Goal: Check status: Check status

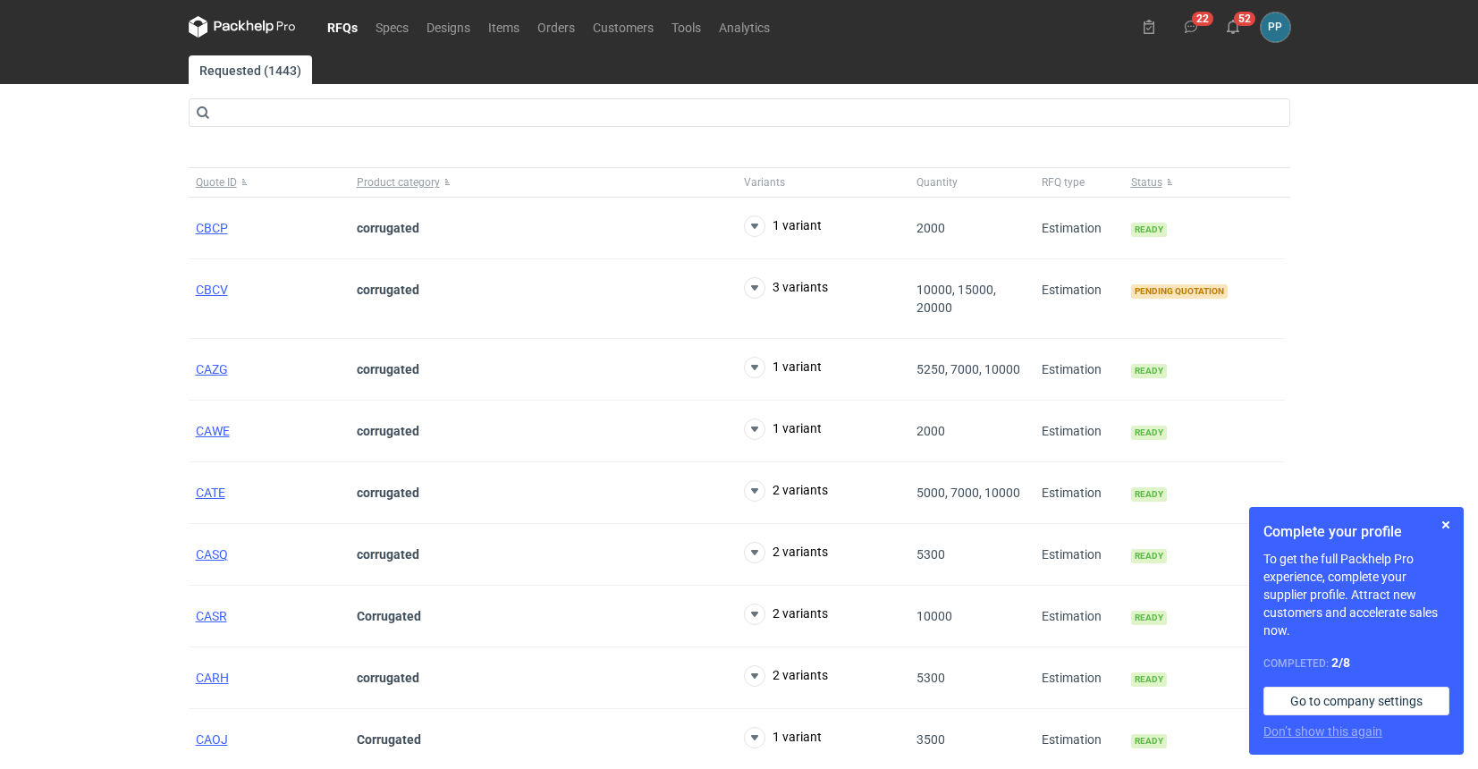
scroll to position [0, 3]
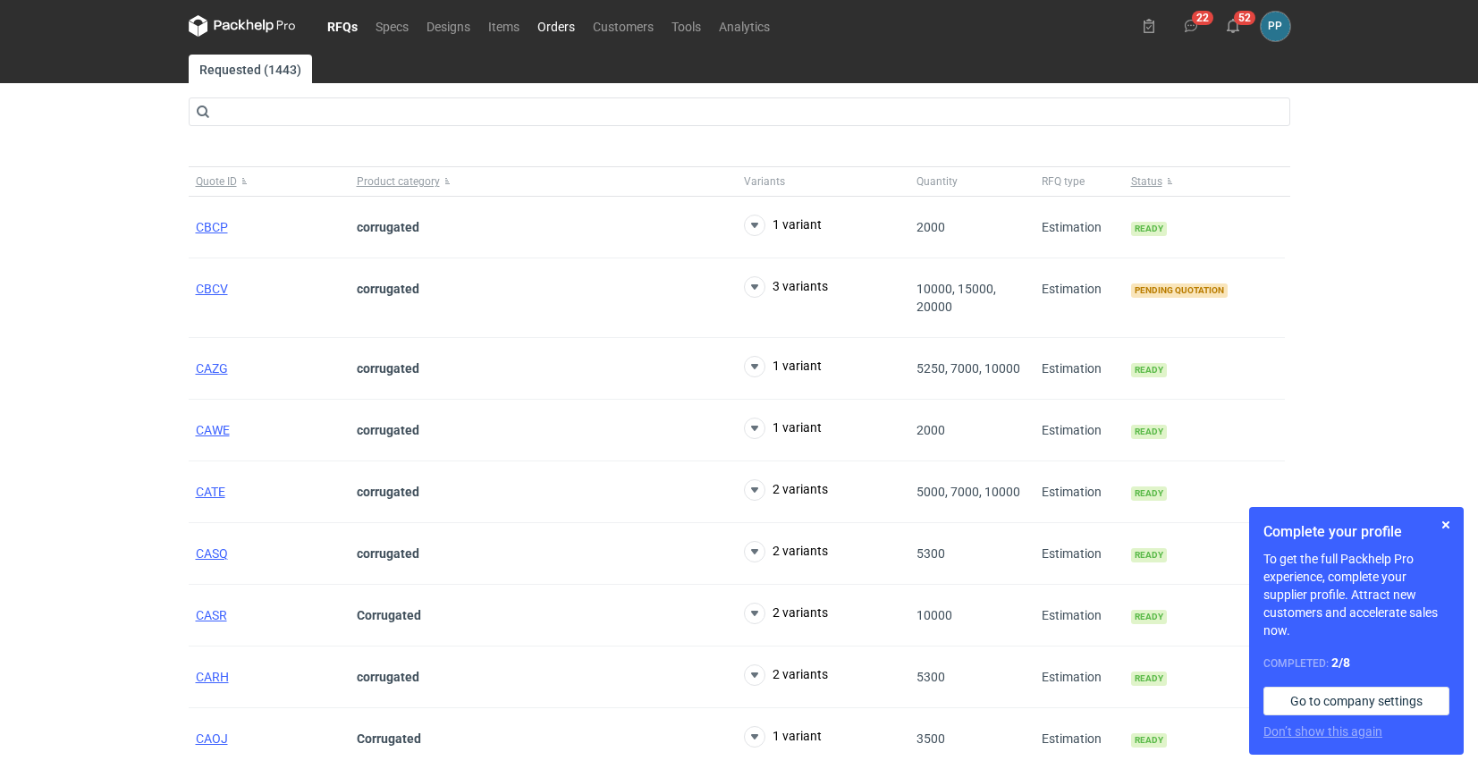
click at [544, 26] on link "Orders" at bounding box center [555, 25] width 55 height 21
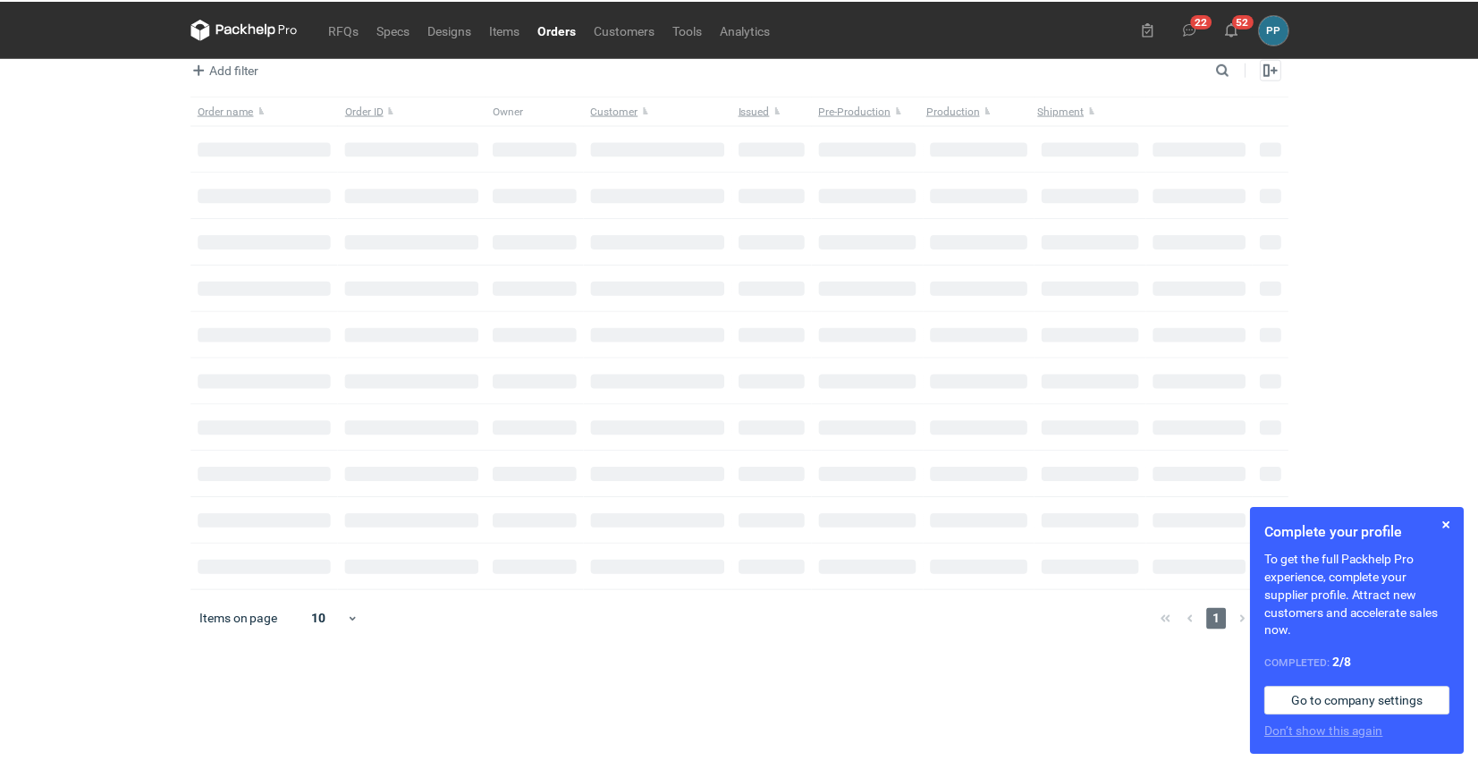
scroll to position [54, 0]
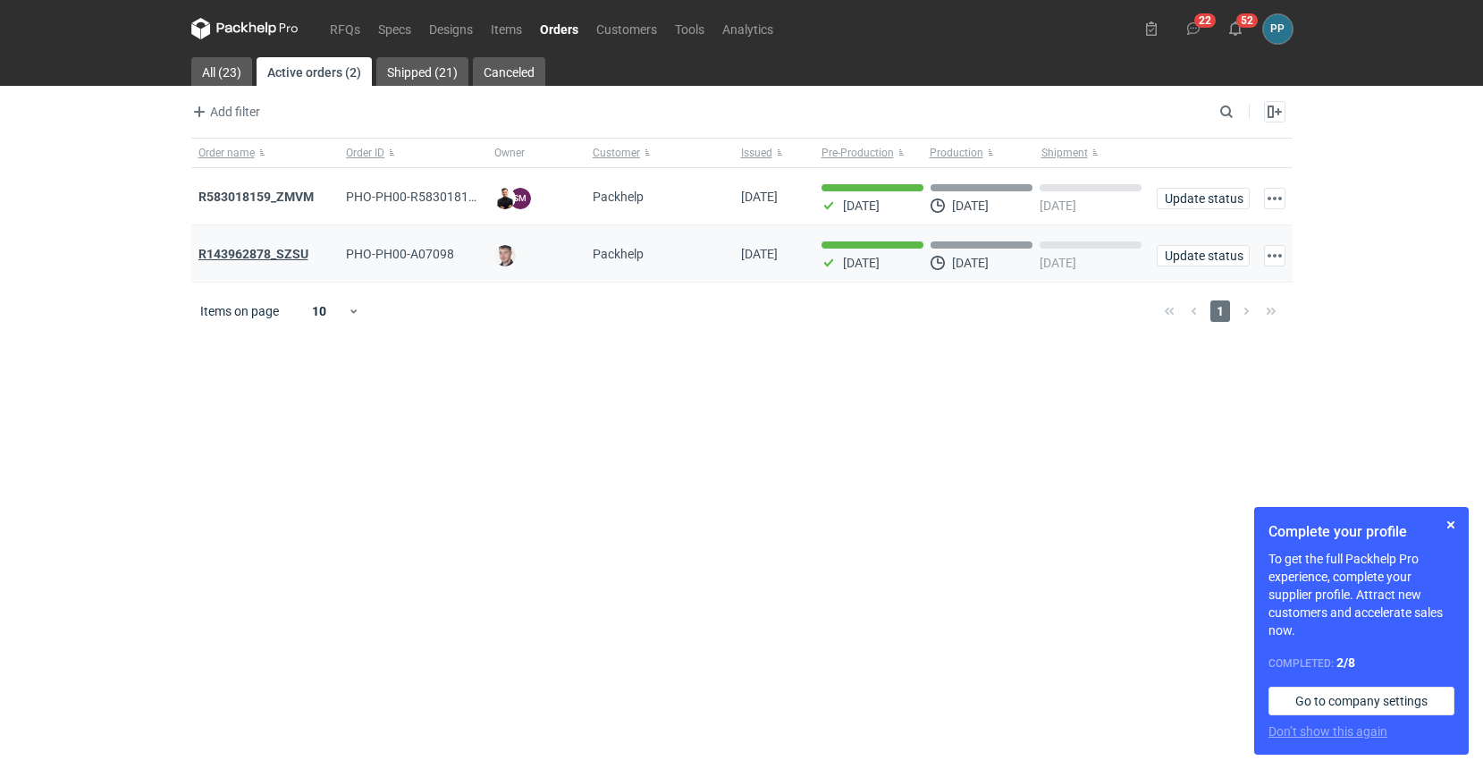
click at [225, 247] on strong "R143962878_SZSU" at bounding box center [253, 254] width 110 height 14
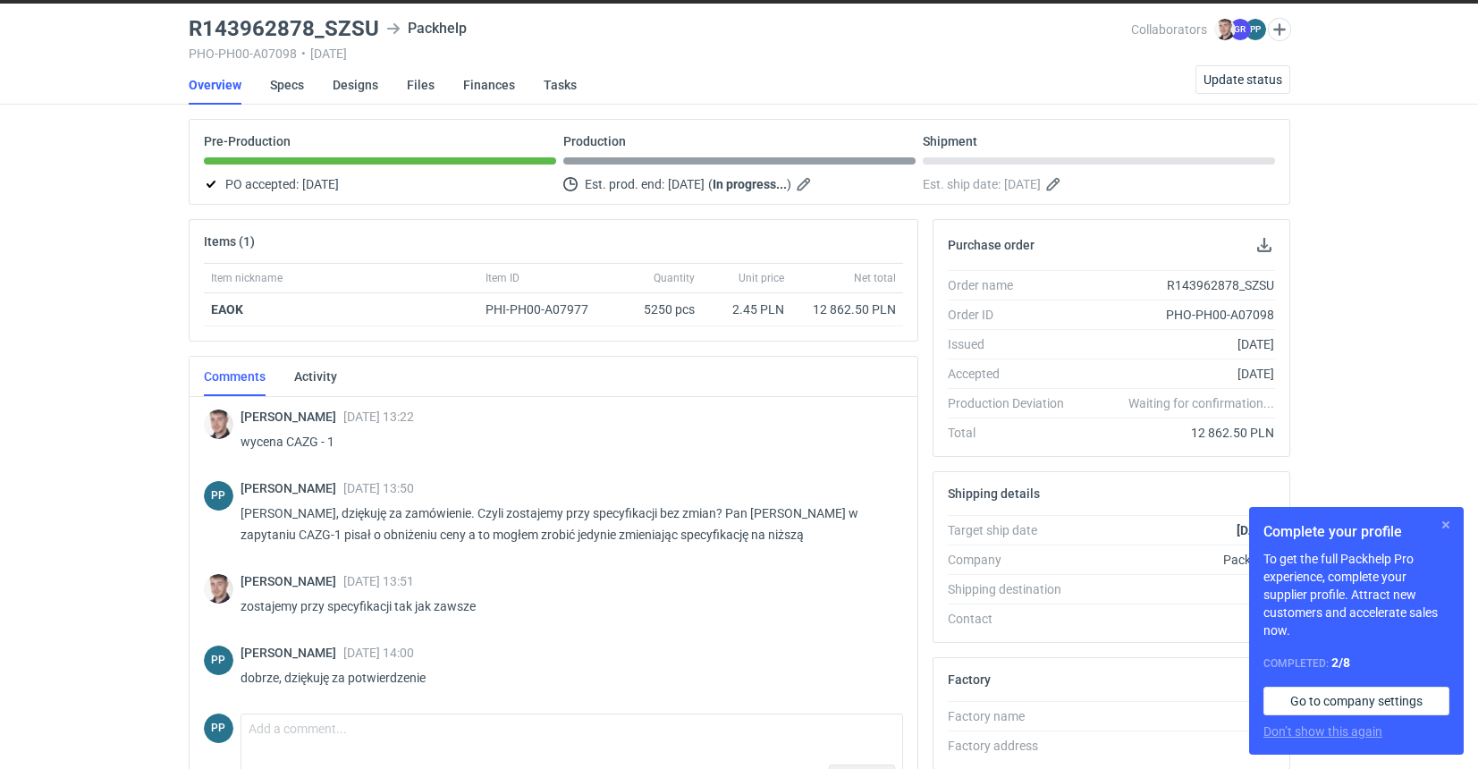
click at [1447, 522] on button "button" at bounding box center [1445, 524] width 21 height 21
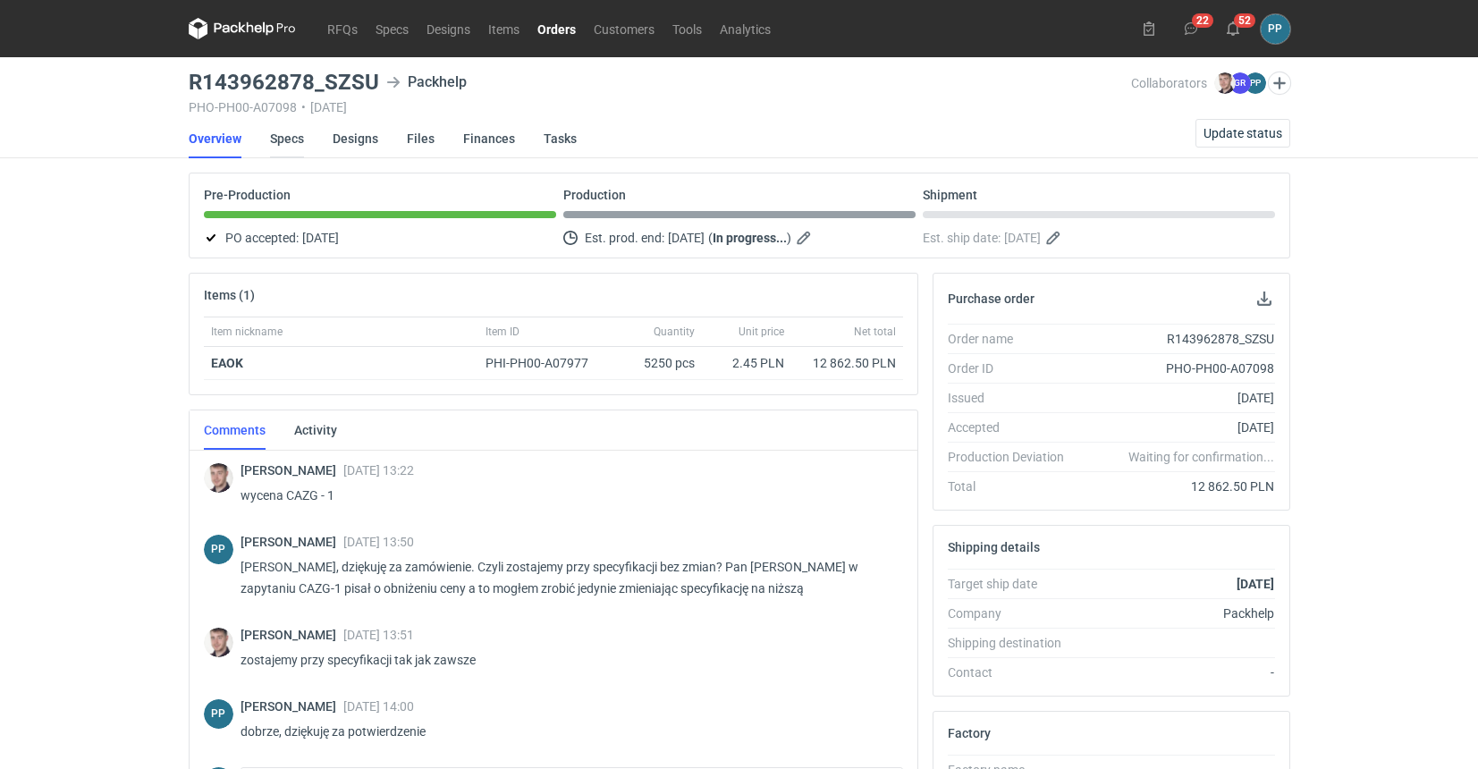
click at [278, 139] on link "Specs" at bounding box center [287, 138] width 34 height 39
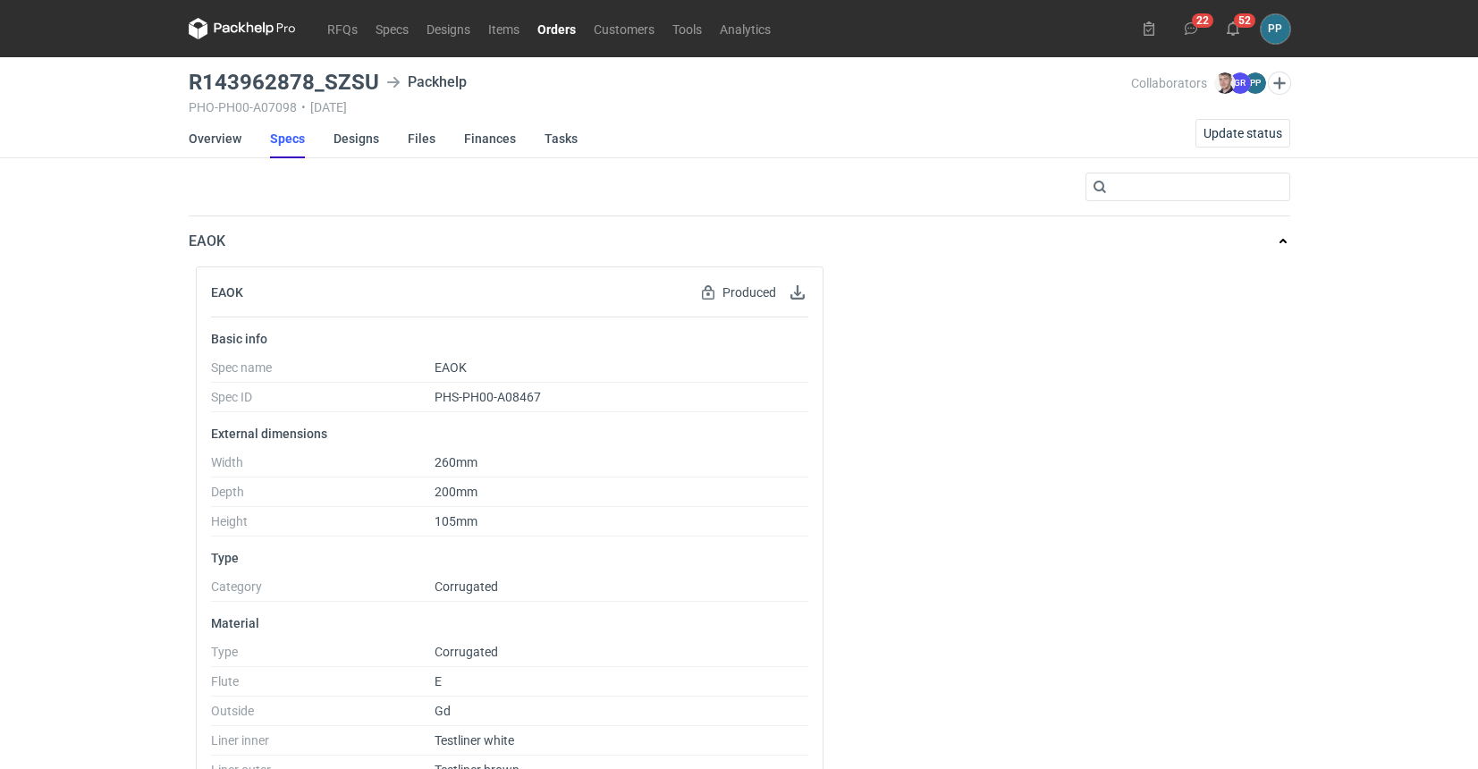
scroll to position [0, 3]
click at [209, 134] on link "Overview" at bounding box center [215, 138] width 53 height 39
